Goal: Register for event/course

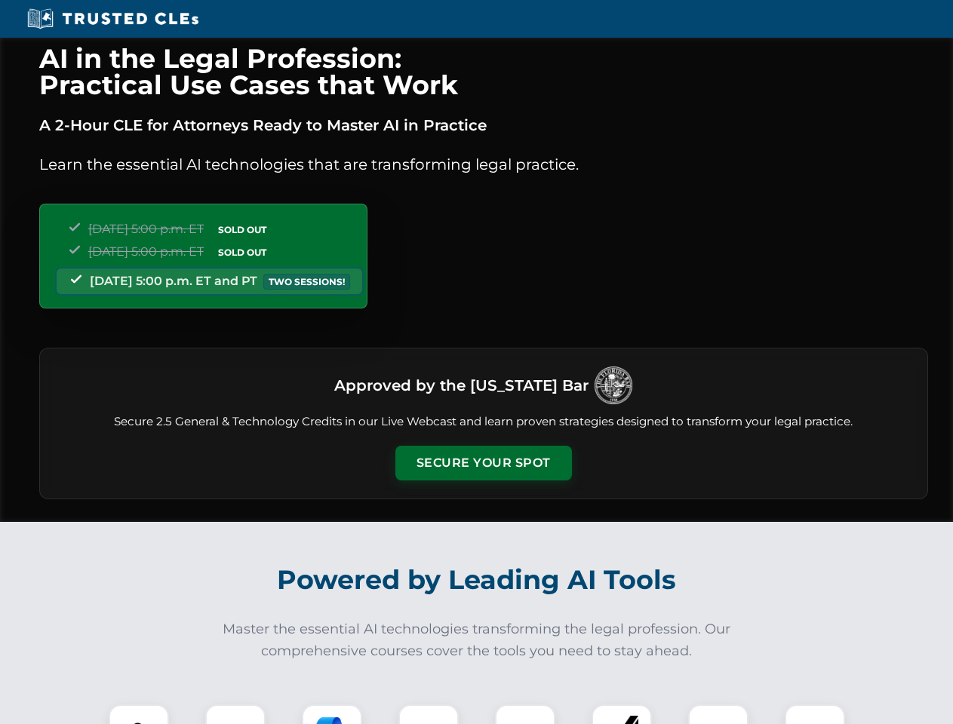
click at [483, 463] on button "Secure Your Spot" at bounding box center [483, 463] width 177 height 35
click at [139, 714] on img at bounding box center [139, 735] width 44 height 44
click at [235, 714] on div at bounding box center [235, 735] width 60 height 60
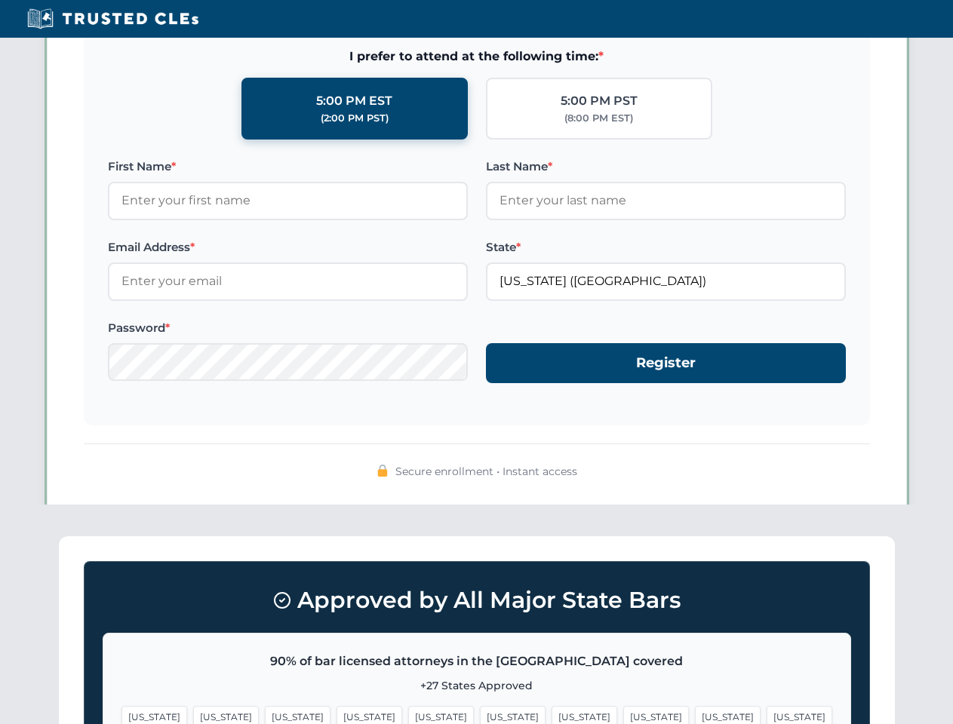
click at [695, 714] on span "[US_STATE]" at bounding box center [728, 717] width 66 height 22
